Goal: Task Accomplishment & Management: Complete application form

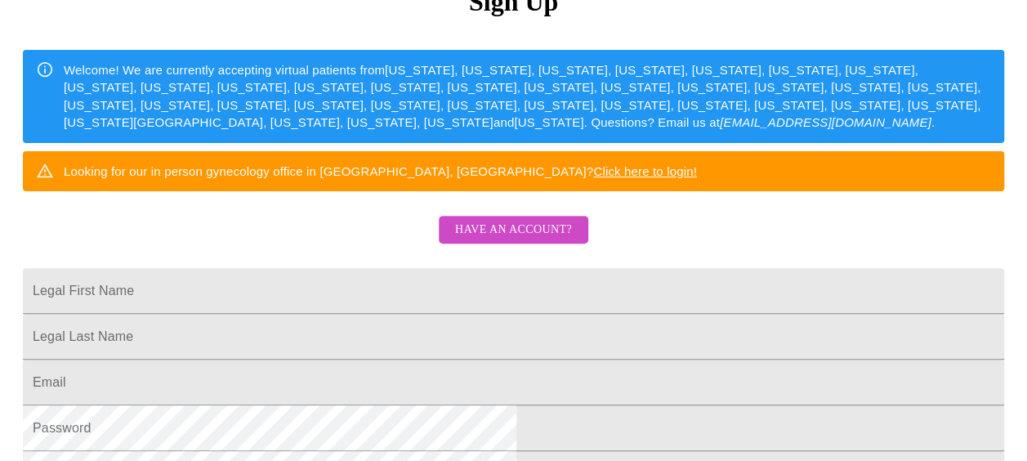
scroll to position [245, 0]
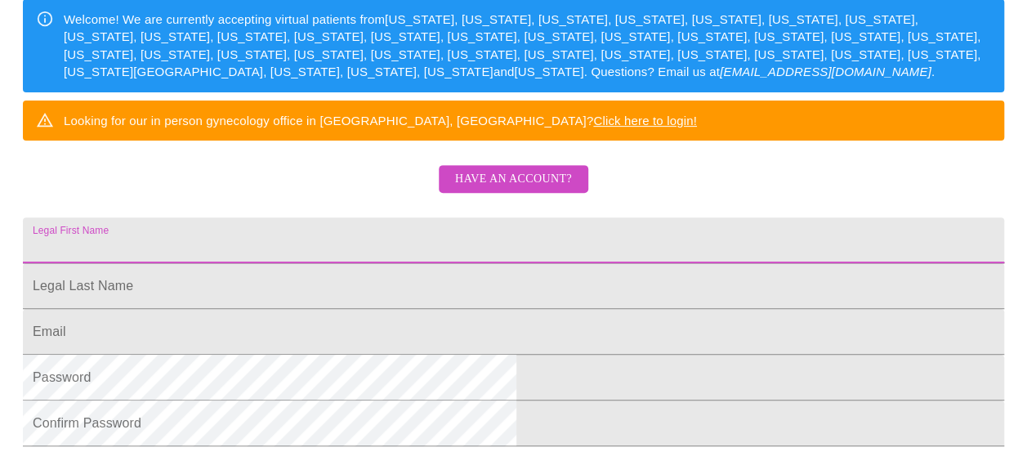
drag, startPoint x: 361, startPoint y: 286, endPoint x: 373, endPoint y: 276, distance: 15.1
click at [361, 263] on input "Legal First Name" at bounding box center [514, 240] width 982 height 46
type input "[EMAIL_ADDRESS][DOMAIN_NAME]"
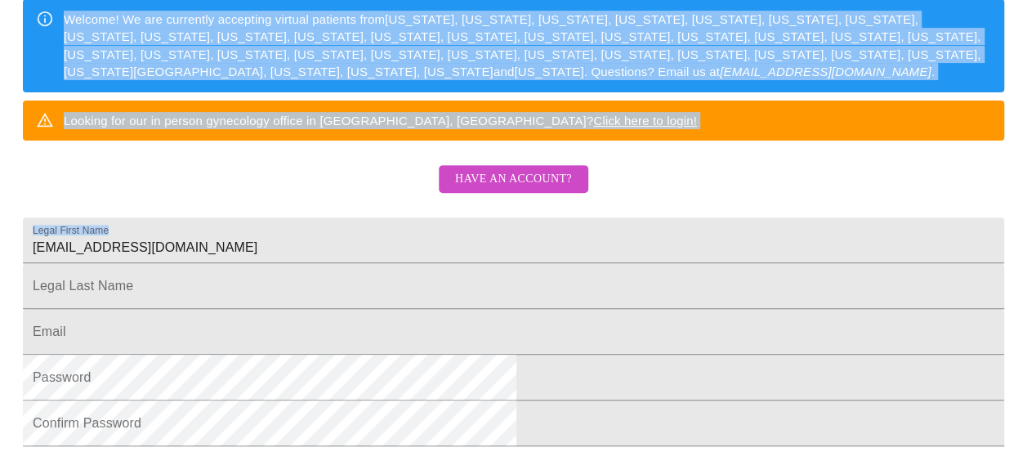
drag, startPoint x: 451, startPoint y: 302, endPoint x: 201, endPoint y: 277, distance: 251.3
click at [201, 277] on html "MyMenopauseRx Sign Up Welcome! We are currently accepting virtual patients from…" at bounding box center [513, 38] width 1027 height 566
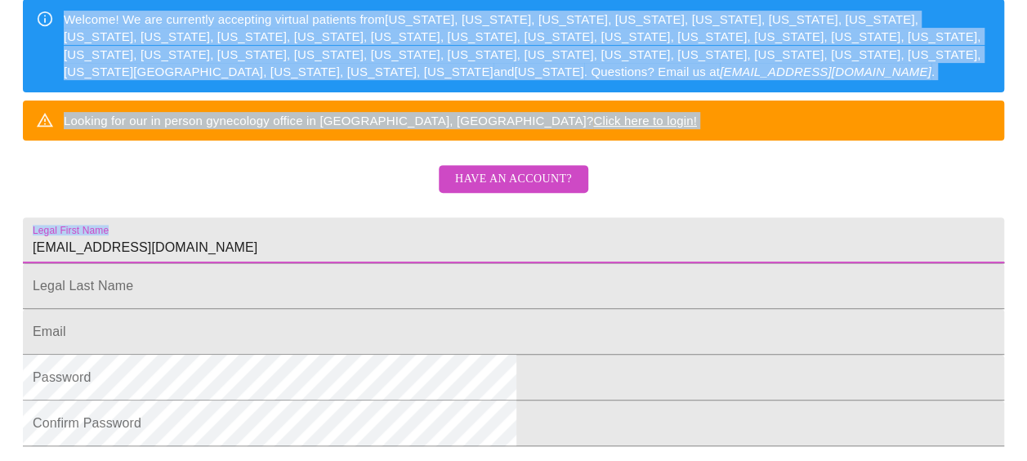
click at [384, 263] on input "[EMAIL_ADDRESS][DOMAIN_NAME]" at bounding box center [514, 240] width 982 height 46
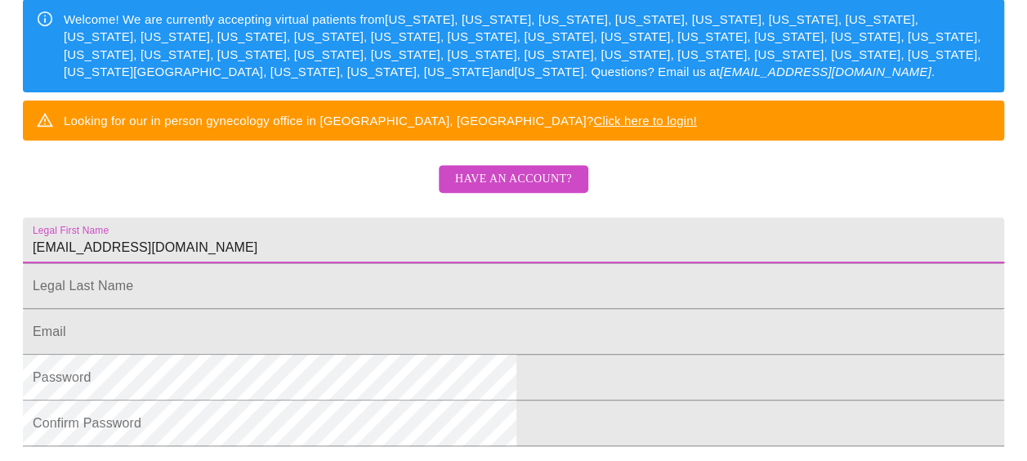
drag, startPoint x: 411, startPoint y: 290, endPoint x: 420, endPoint y: 295, distance: 10.2
click at [411, 263] on input "[EMAIL_ADDRESS][DOMAIN_NAME]" at bounding box center [514, 240] width 982 height 46
drag, startPoint x: 390, startPoint y: 296, endPoint x: 270, endPoint y: 288, distance: 120.4
click at [270, 263] on input "[EMAIL_ADDRESS][DOMAIN_NAME]" at bounding box center [514, 240] width 982 height 46
type input "[PERSON_NAME]"
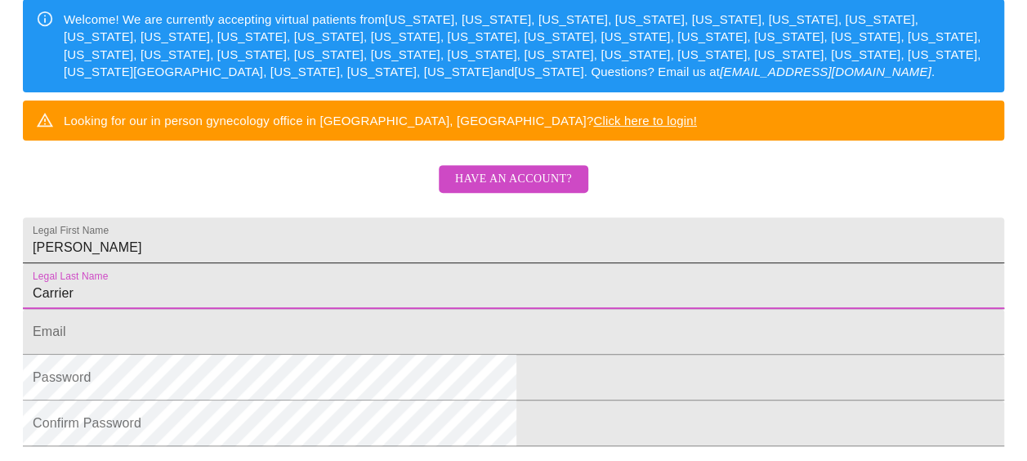
type input "Carrier"
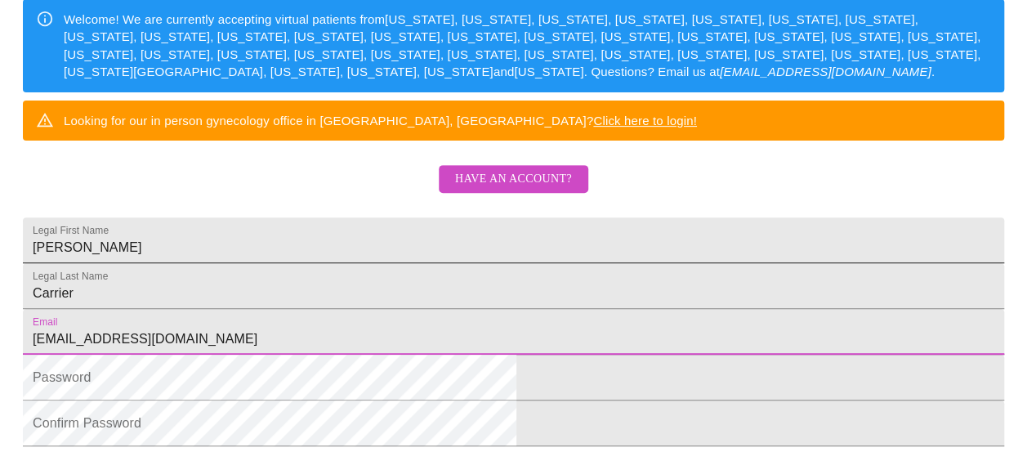
scroll to position [490, 0]
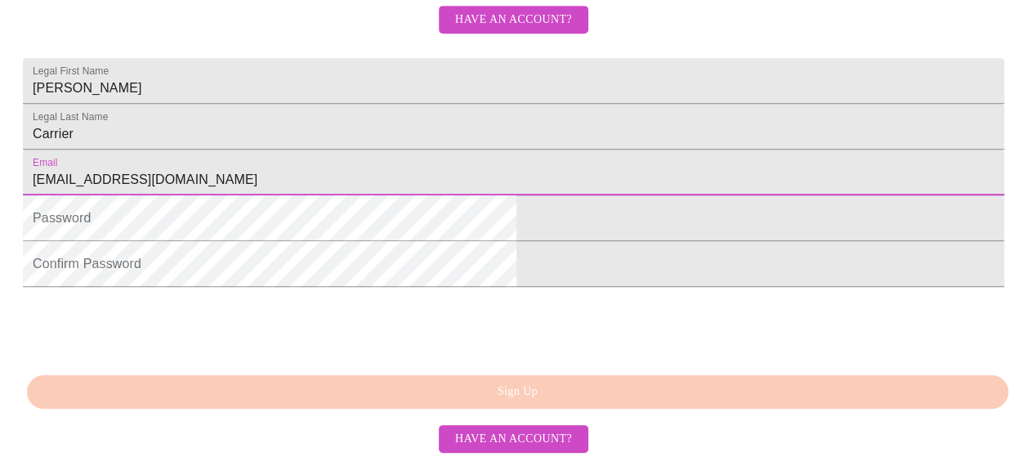
type input "[EMAIL_ADDRESS][DOMAIN_NAME]"
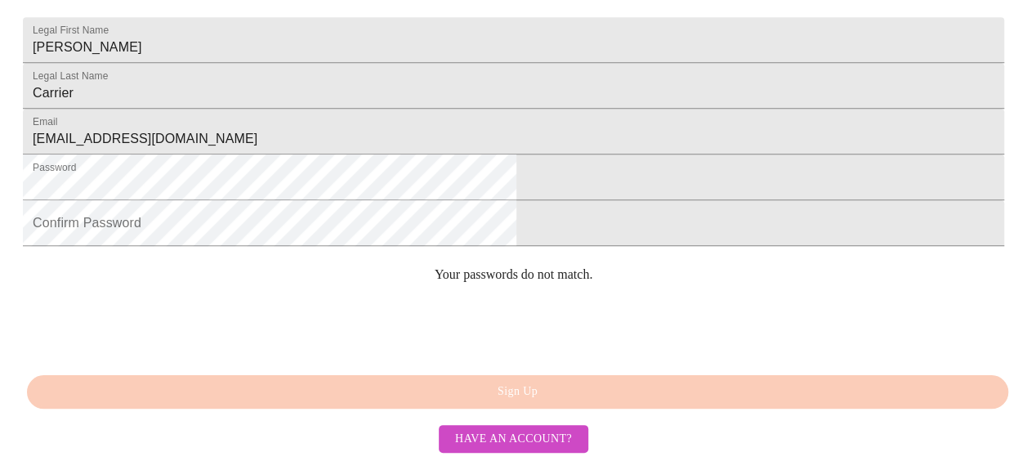
click at [342, 254] on form "Confirm Password" at bounding box center [514, 231] width 982 height 46
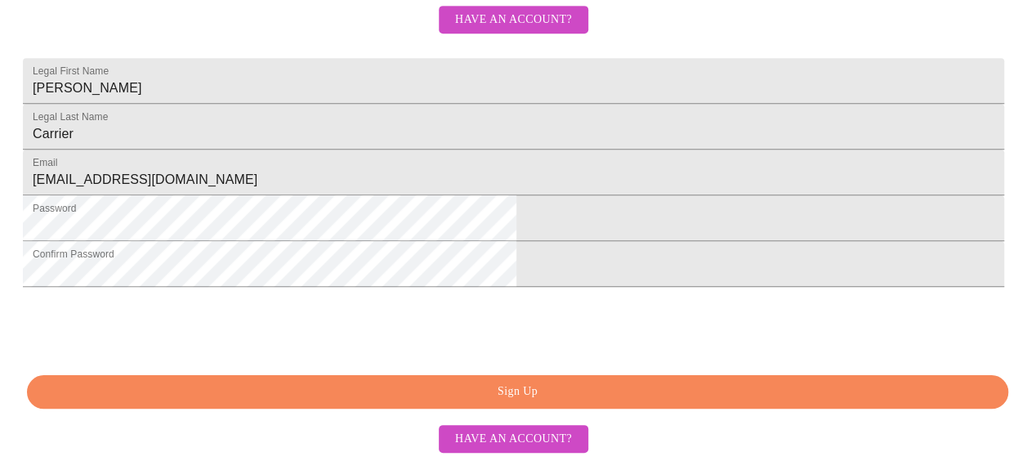
click at [584, 402] on span "Sign Up" at bounding box center [518, 392] width 944 height 20
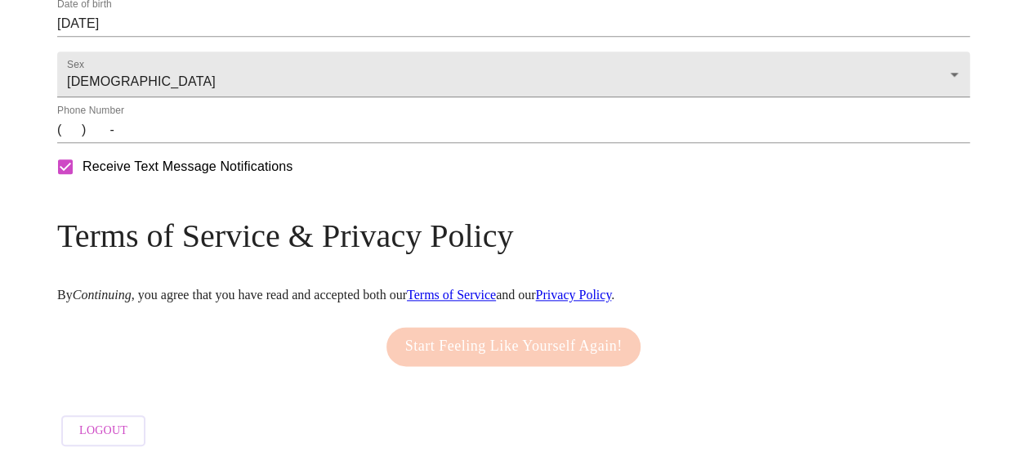
scroll to position [911, 0]
